Goal: Task Accomplishment & Management: Use online tool/utility

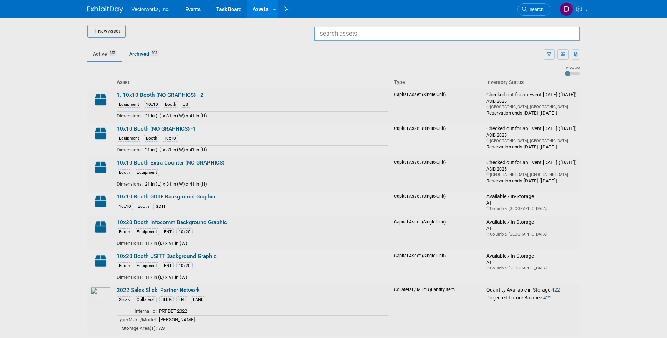
click at [330, 31] on input "text" at bounding box center [447, 34] width 266 height 14
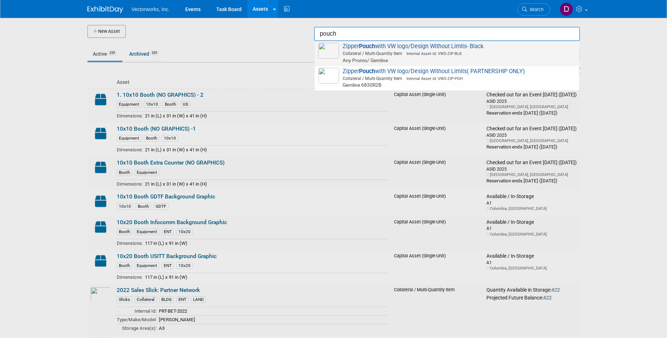
click at [403, 57] on span "Any Promo/ Gemline" at bounding box center [448, 60] width 255 height 7
type input "Zipper Pouch with VW logo/Design Without Limits- Black"
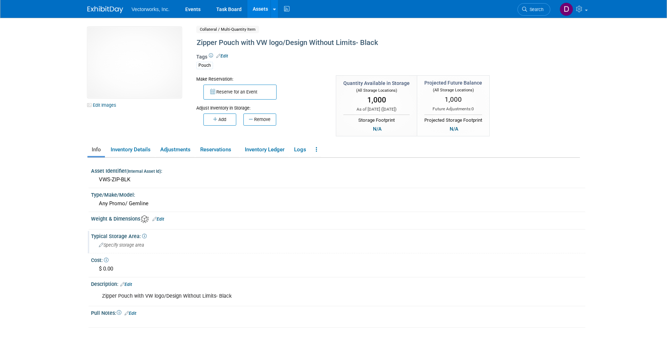
click at [132, 245] on span "Specify storage area" at bounding box center [121, 244] width 45 height 5
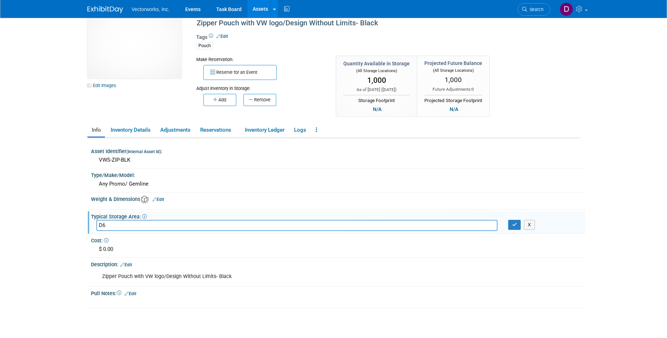
scroll to position [2, 0]
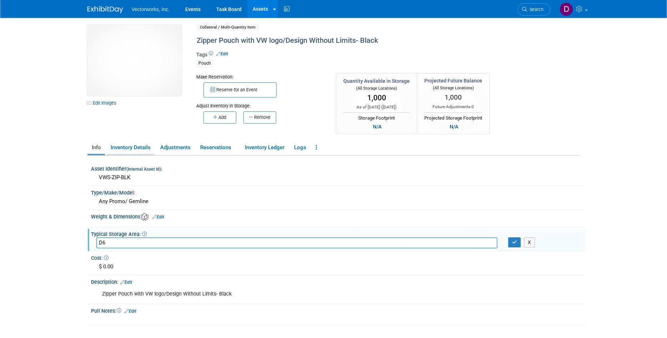
type input "D6"
click at [126, 149] on link "Inventory Details" at bounding box center [130, 147] width 48 height 12
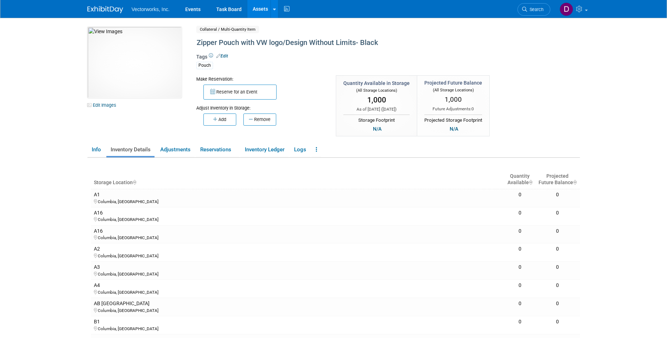
scroll to position [1, 0]
